Goal: Information Seeking & Learning: Find specific fact

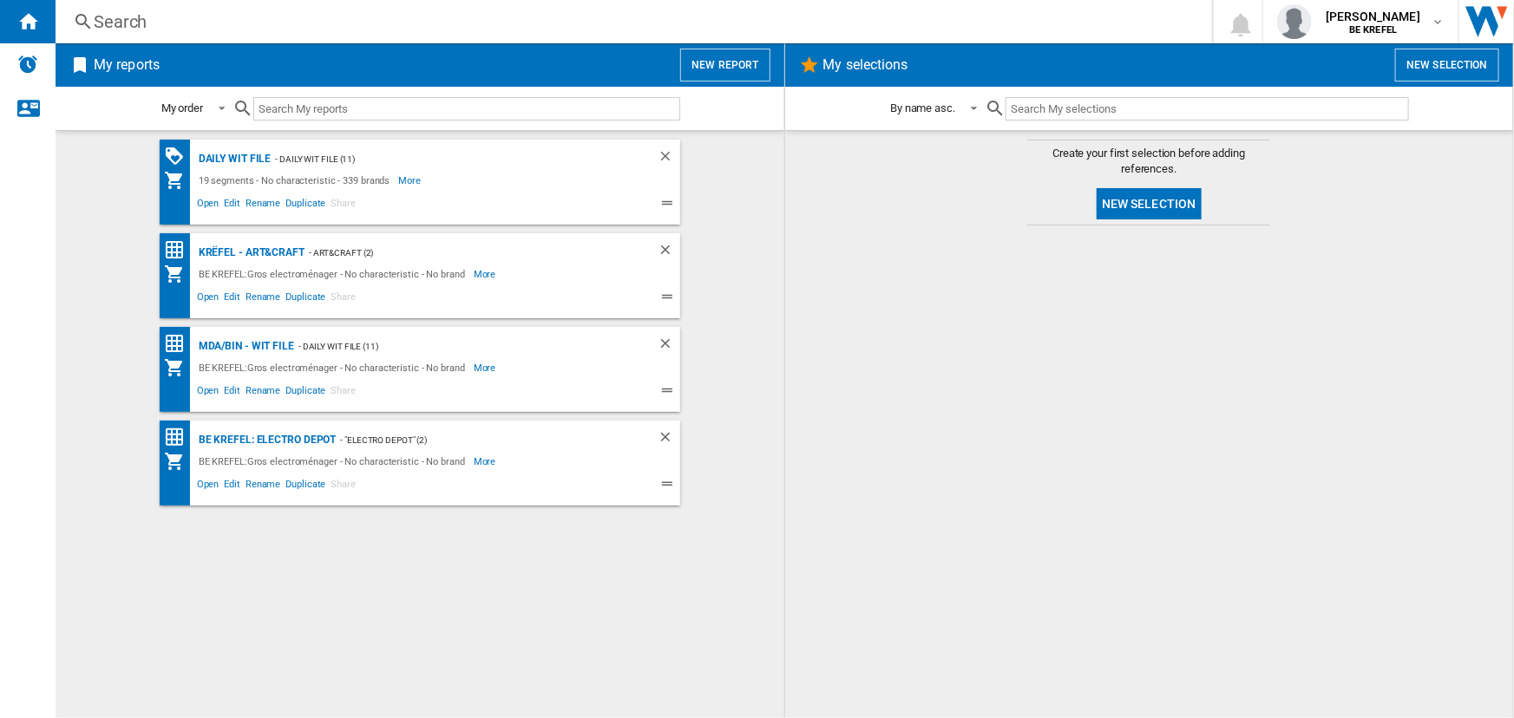
click at [240, 18] on div "Search" at bounding box center [630, 22] width 1073 height 24
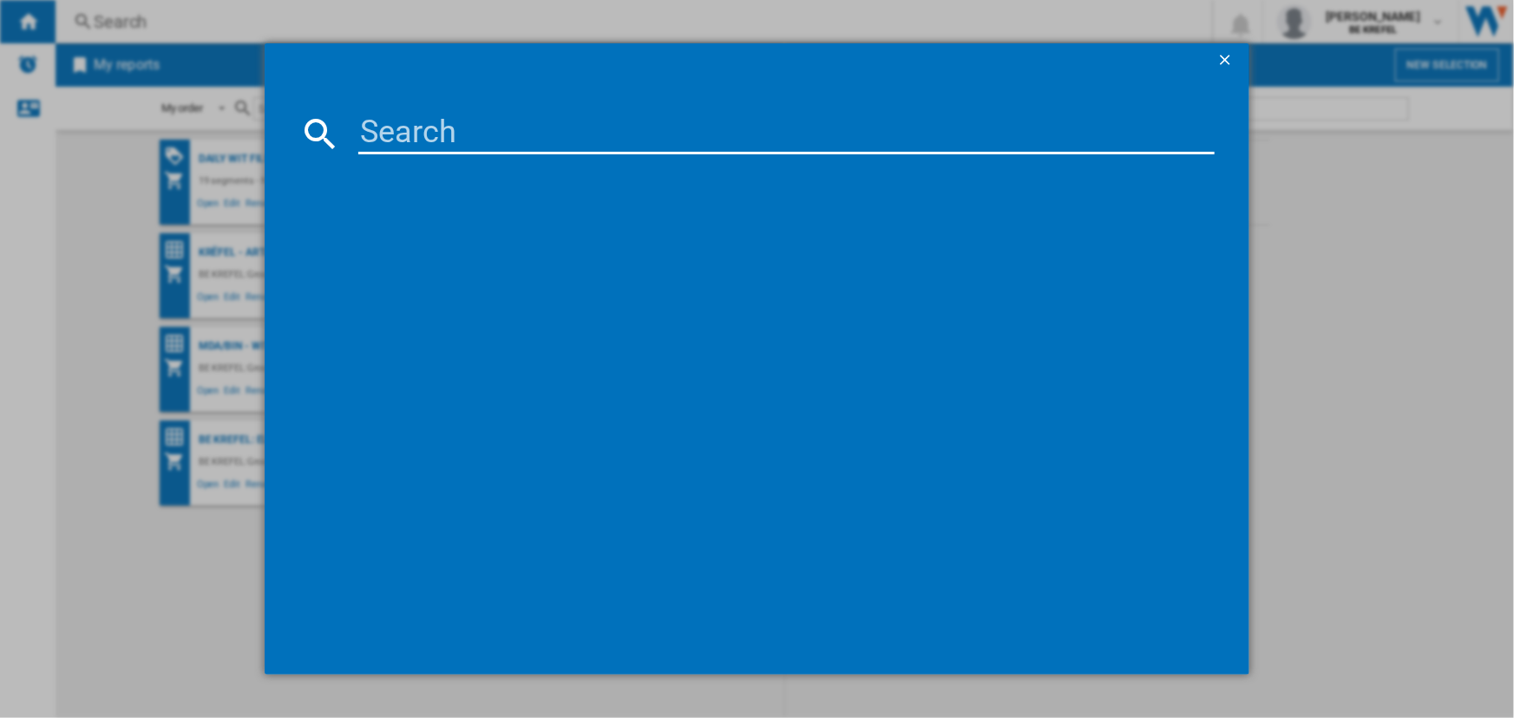
click at [437, 137] on input at bounding box center [786, 134] width 856 height 42
type input "21009967"
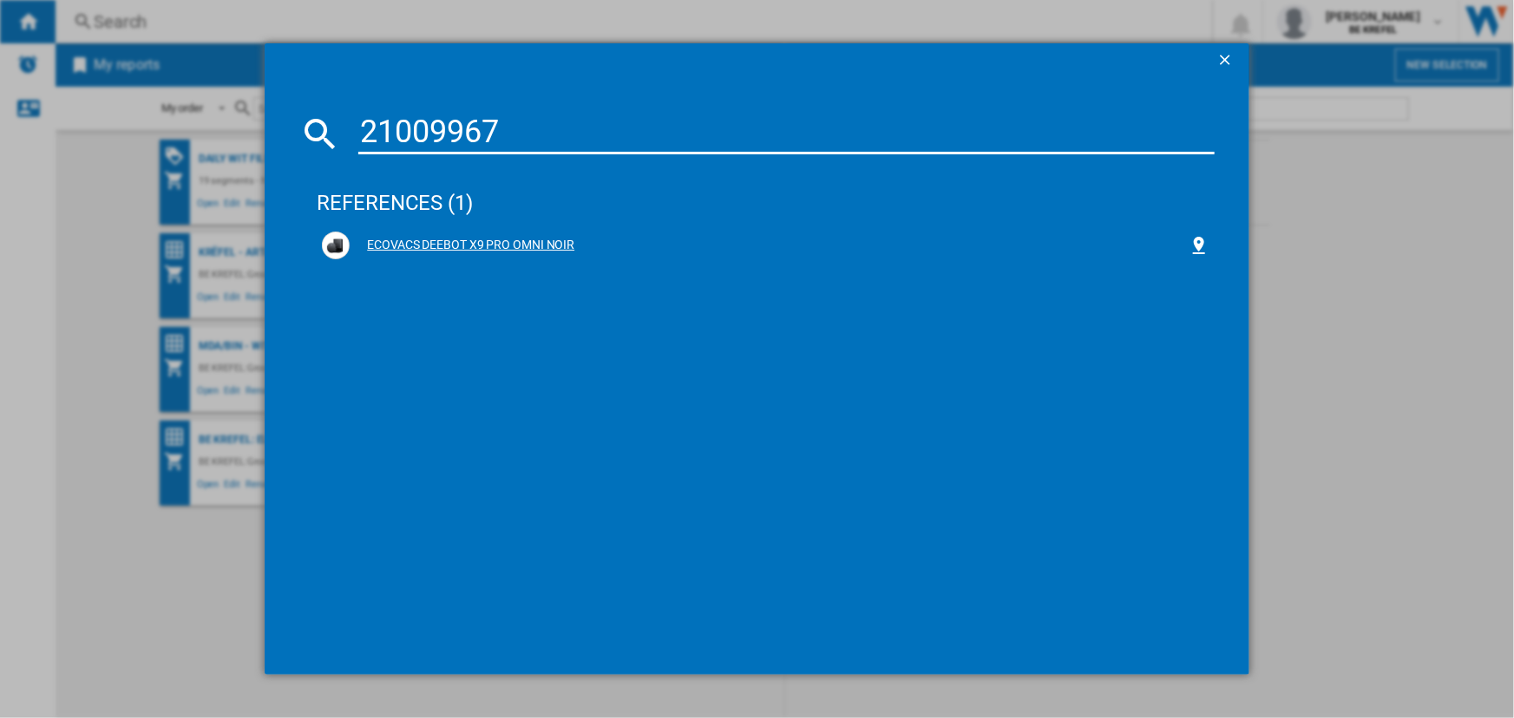
click at [456, 239] on div "ECOVACS DEEBOT X9 PRO OMNI NOIR" at bounding box center [769, 245] width 838 height 17
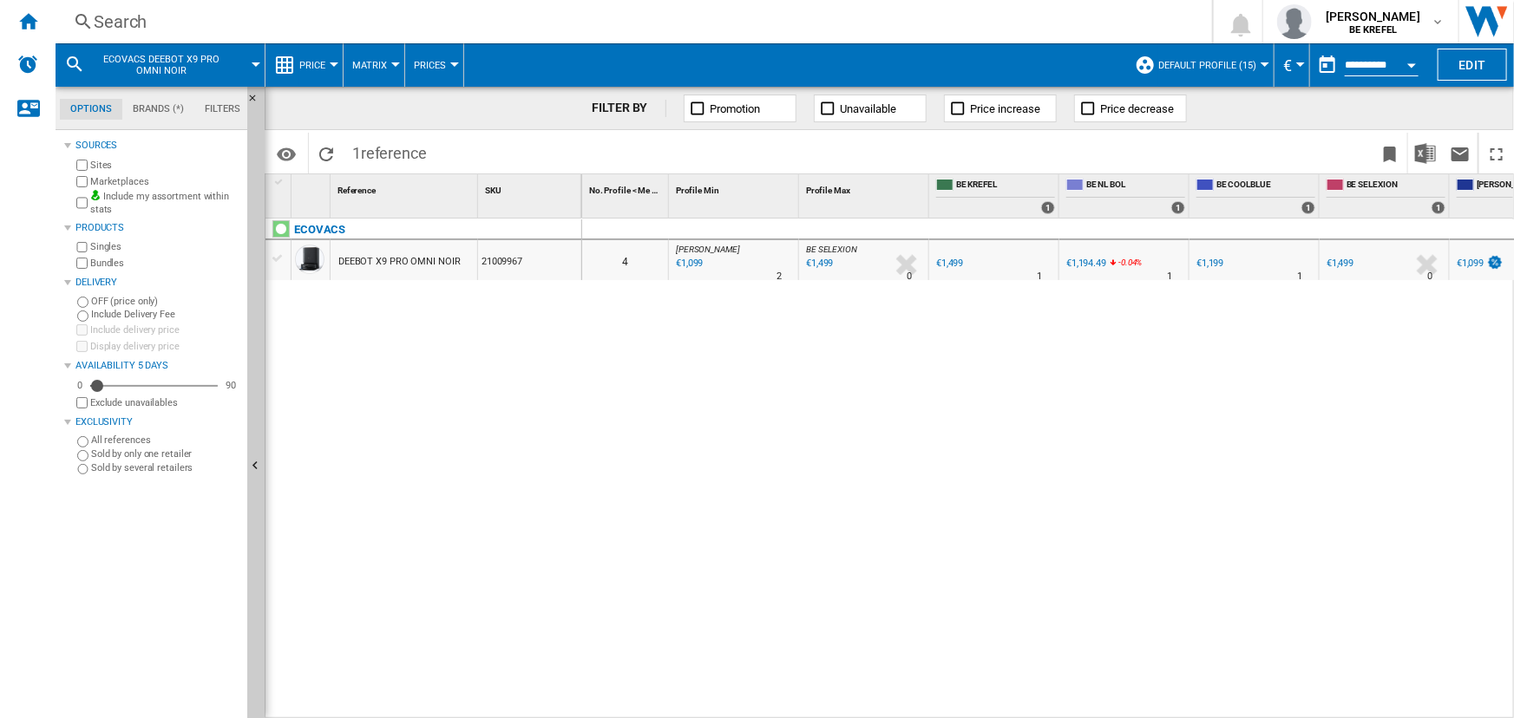
click at [333, 58] on button "Price" at bounding box center [316, 64] width 35 height 43
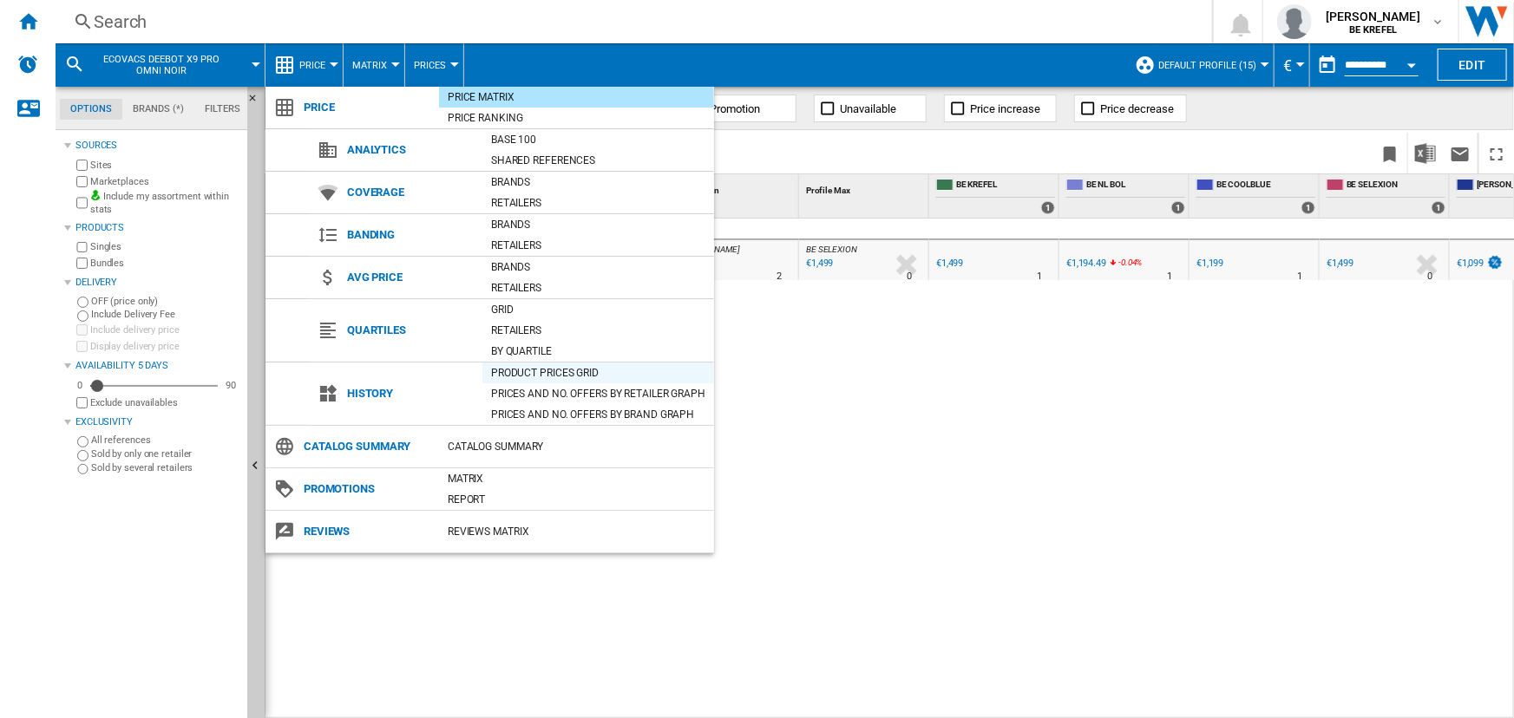
click at [534, 377] on div "Product prices grid" at bounding box center [598, 372] width 232 height 17
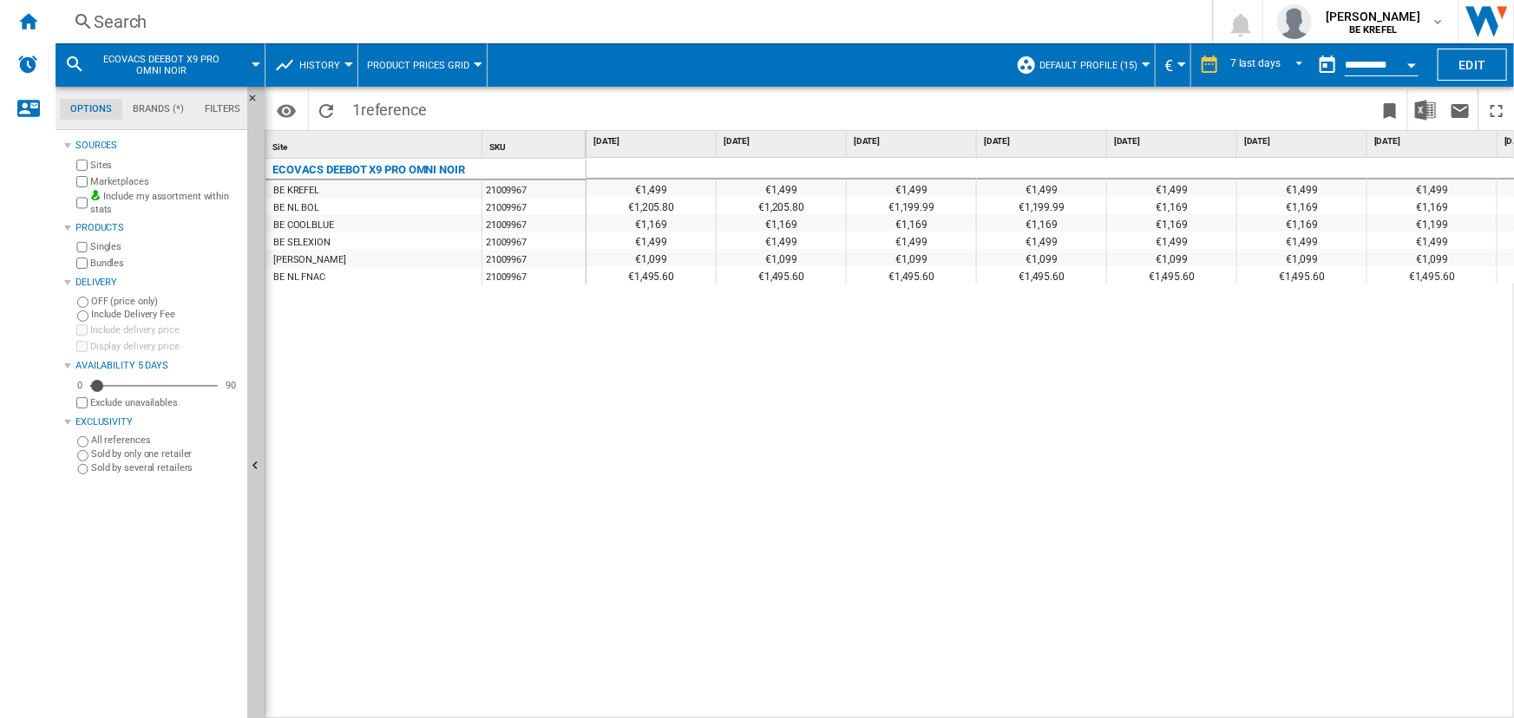
drag, startPoint x: 628, startPoint y: 210, endPoint x: 685, endPoint y: 217, distance: 56.8
click at [685, 217] on div "€1,499 €1,499 €1,499 €1,499 €1,499 €1,499 €1,499 €1,499 €1,205.80 €1,205.80 €1,…" at bounding box center [1107, 218] width 1041 height 121
click at [685, 220] on div "€1,169" at bounding box center [651, 222] width 129 height 17
drag, startPoint x: 772, startPoint y: 222, endPoint x: 811, endPoint y: 223, distance: 39.1
click at [811, 223] on div "€1,169" at bounding box center [781, 222] width 129 height 17
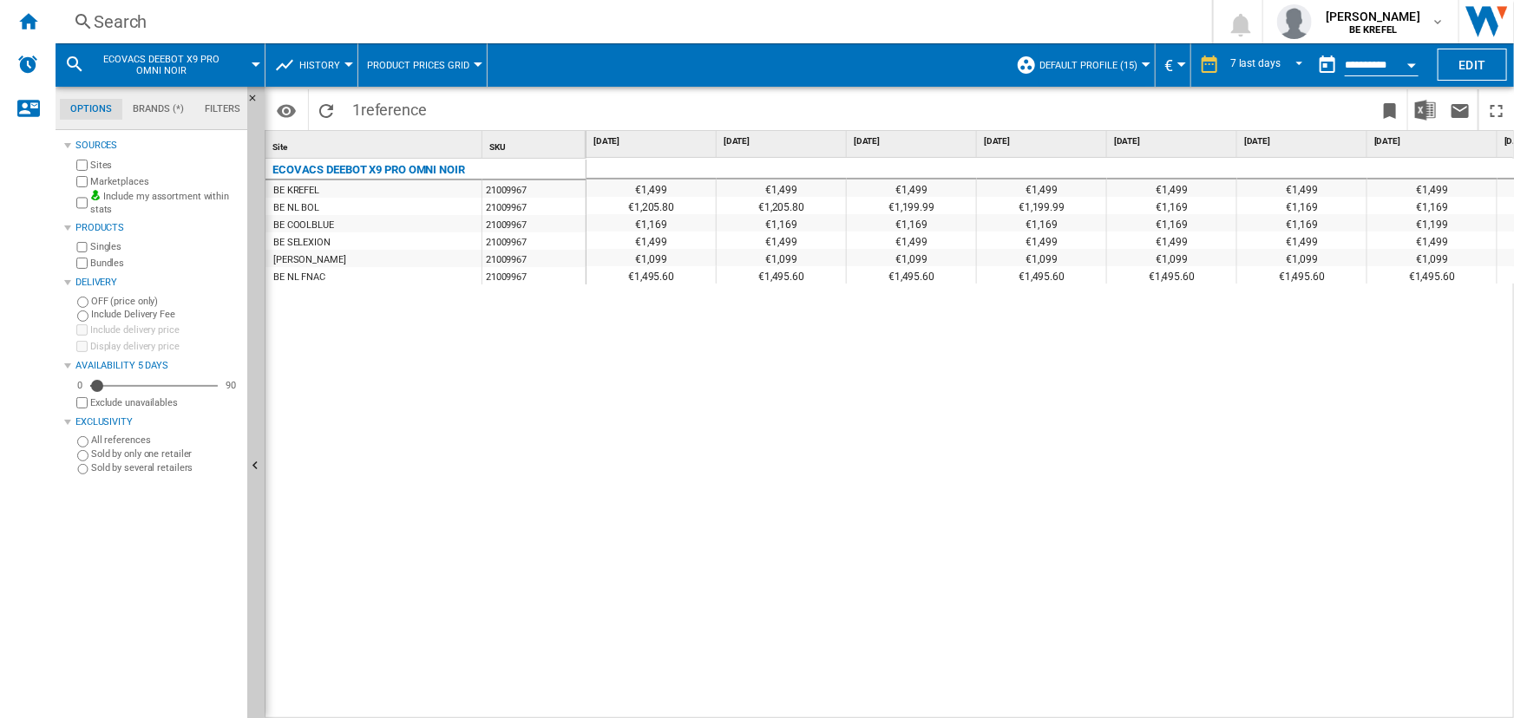
drag, startPoint x: 621, startPoint y: 222, endPoint x: 684, endPoint y: 233, distance: 63.3
click at [684, 233] on div "€1,499 €1,499 €1,499 €1,499 €1,499 €1,499 €1,499 €1,499 €1,205.80 €1,205.80 €1,…" at bounding box center [1107, 218] width 1041 height 121
click at [688, 228] on div "€1,169" at bounding box center [651, 222] width 129 height 17
